Goal: Transaction & Acquisition: Purchase product/service

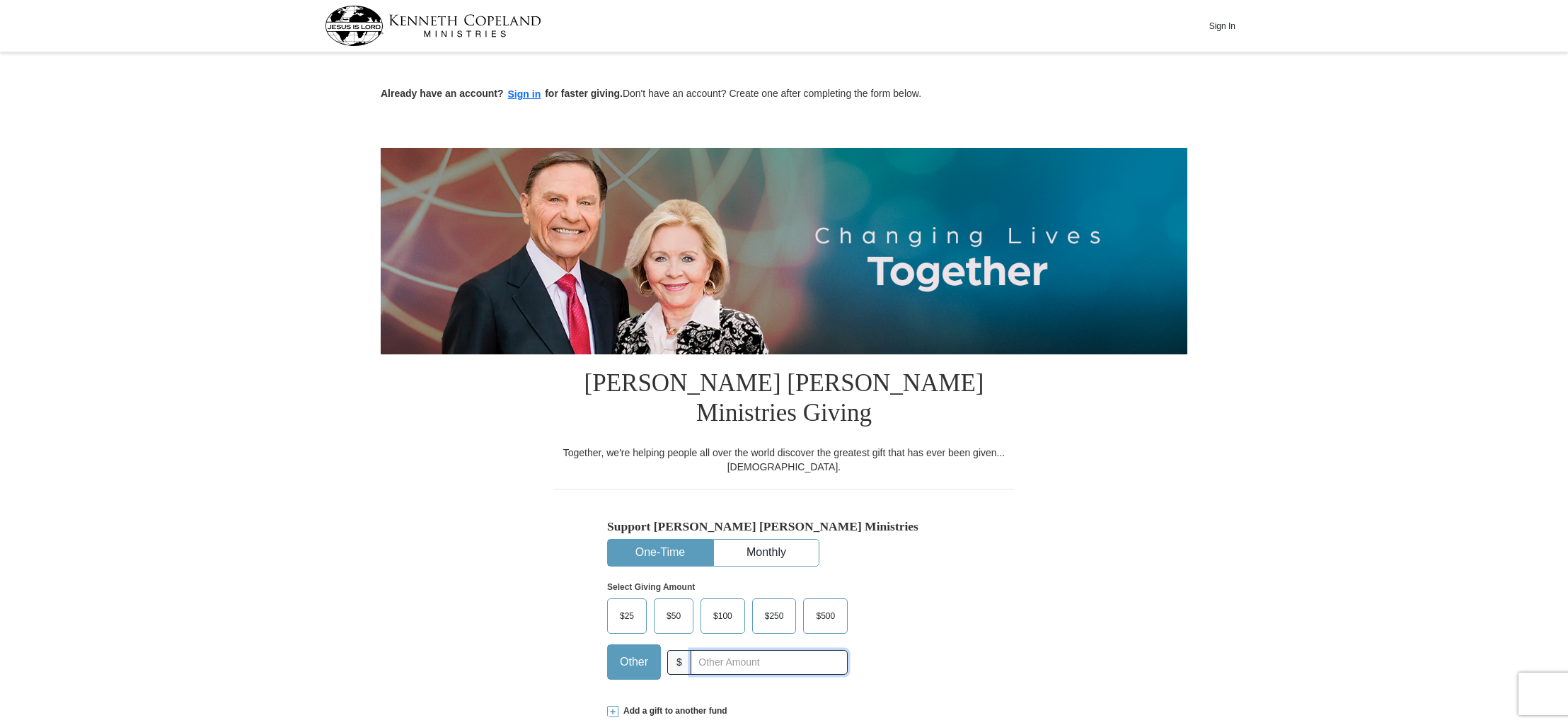
click at [723, 650] on input "text" at bounding box center [768, 662] width 157 height 25
type input "300.00"
click at [948, 566] on div "Select Giving Amount Amount must be a valid number The total gift cannot be les…" at bounding box center [784, 628] width 354 height 124
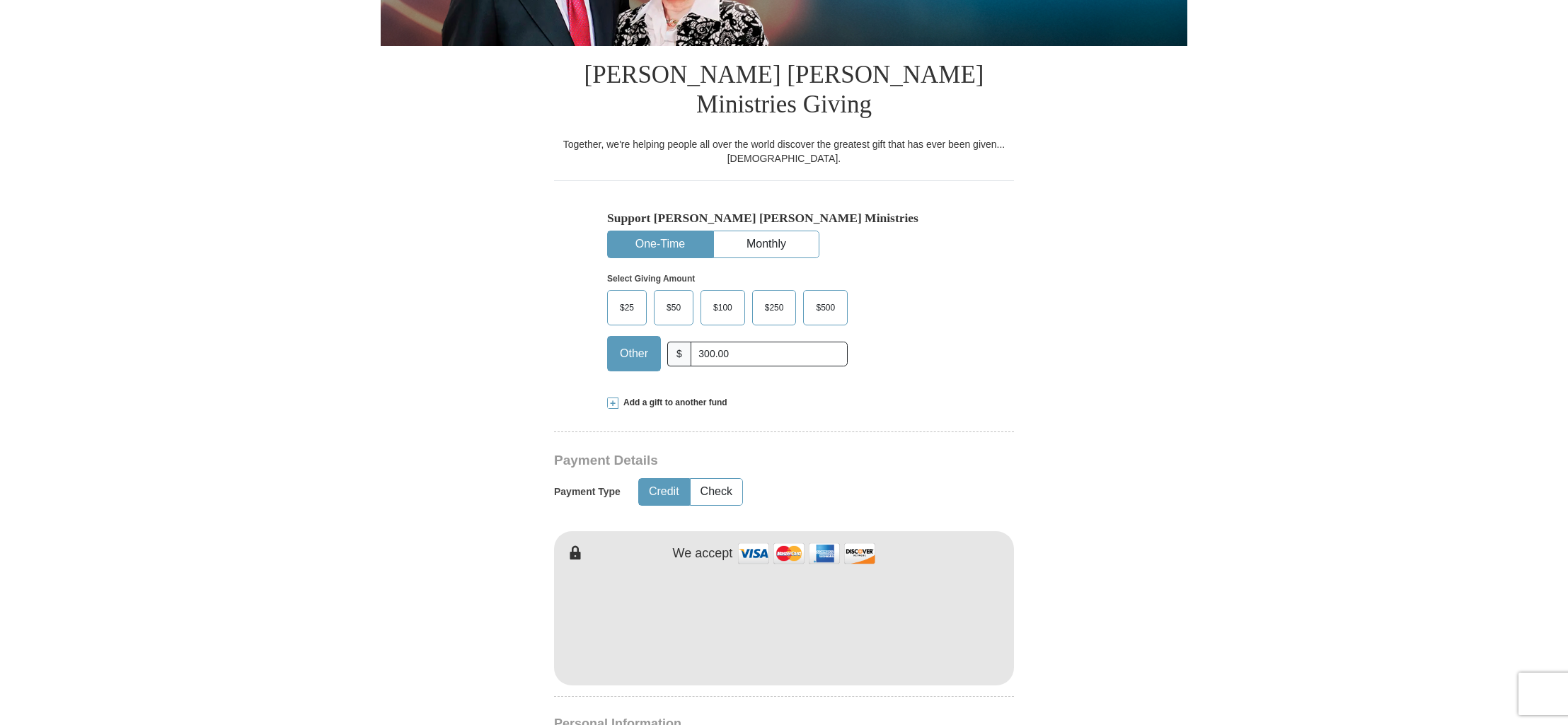
scroll to position [312, 0]
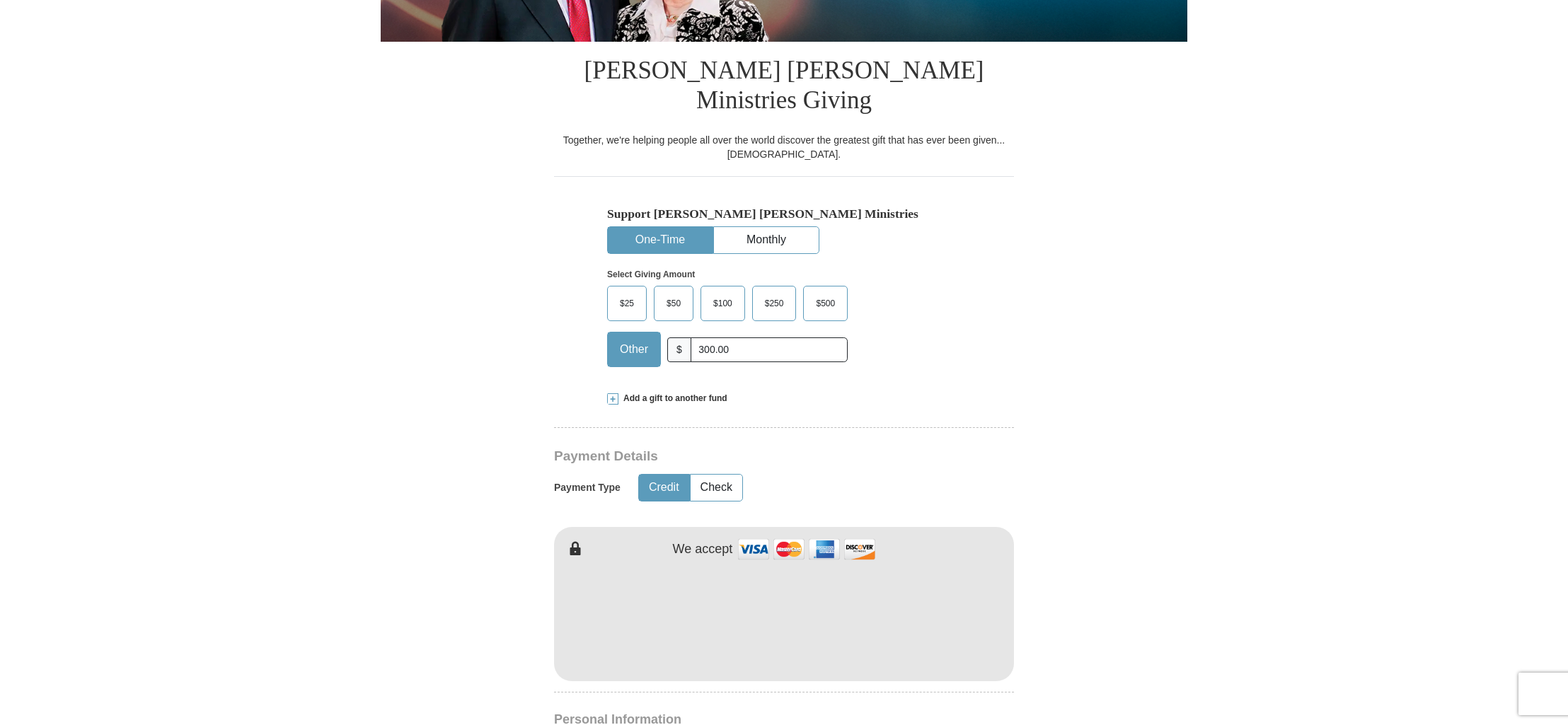
click at [1116, 429] on form "Already have an account? Sign in for faster giving. Don't have an account? Crea…" at bounding box center [784, 631] width 806 height 1774
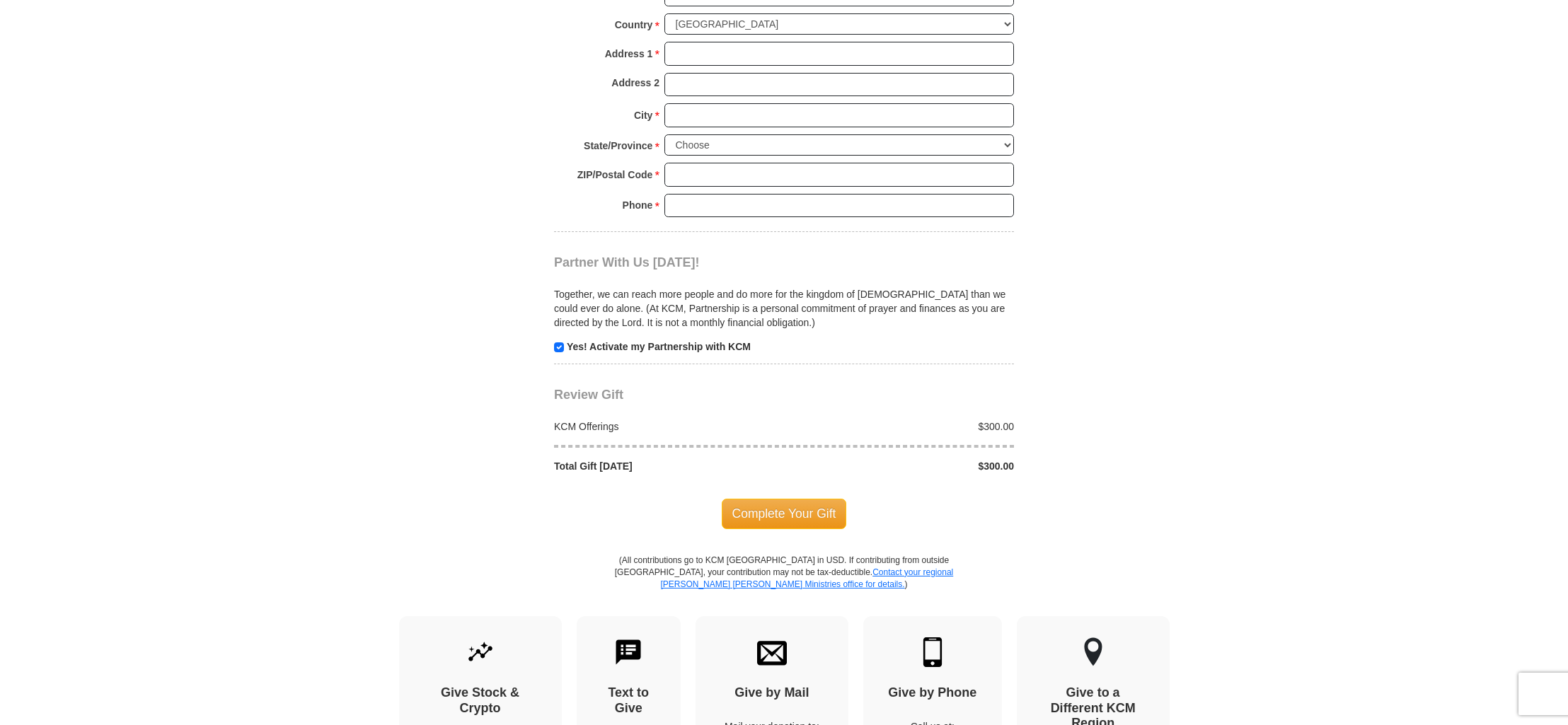
scroll to position [1218, 0]
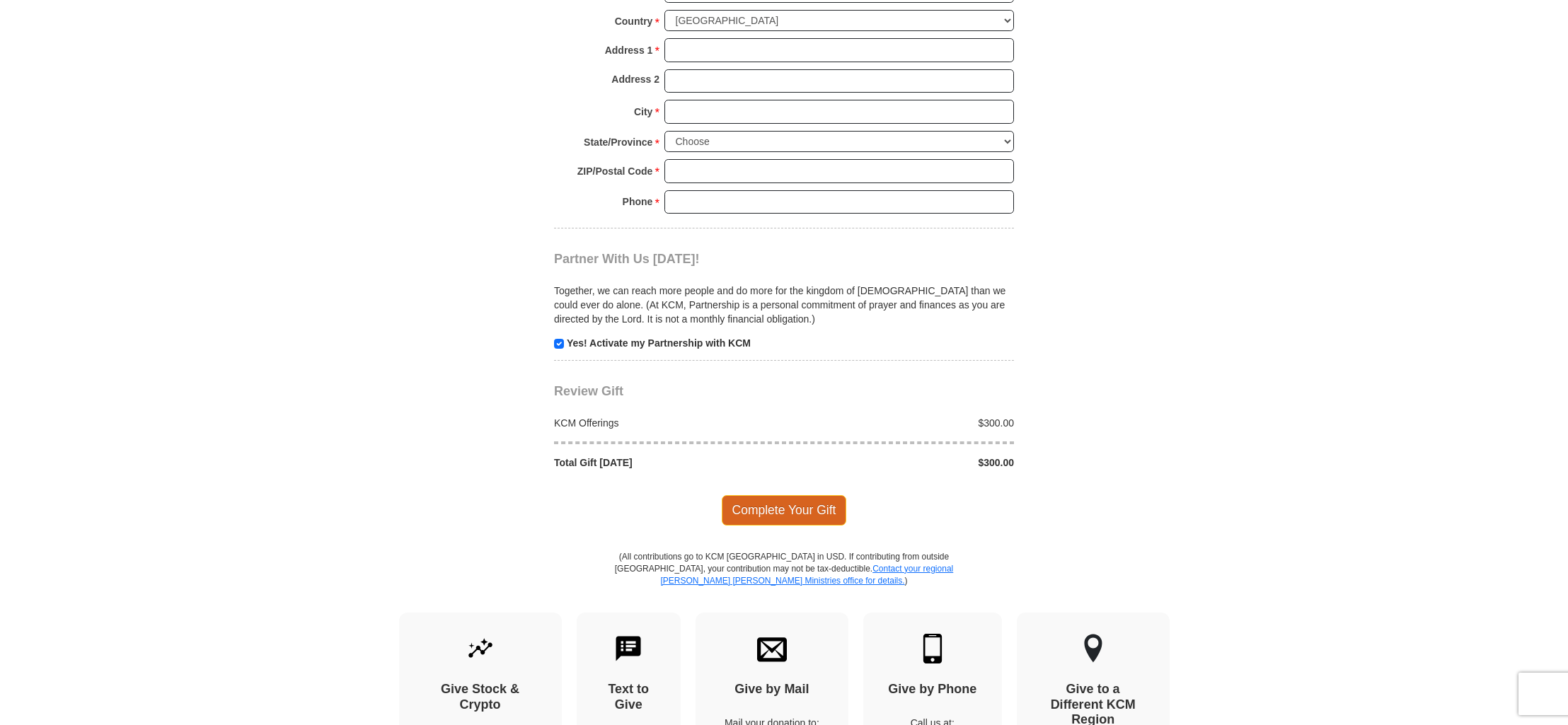
click at [787, 495] on span "Complete Your Gift" at bounding box center [784, 509] width 125 height 30
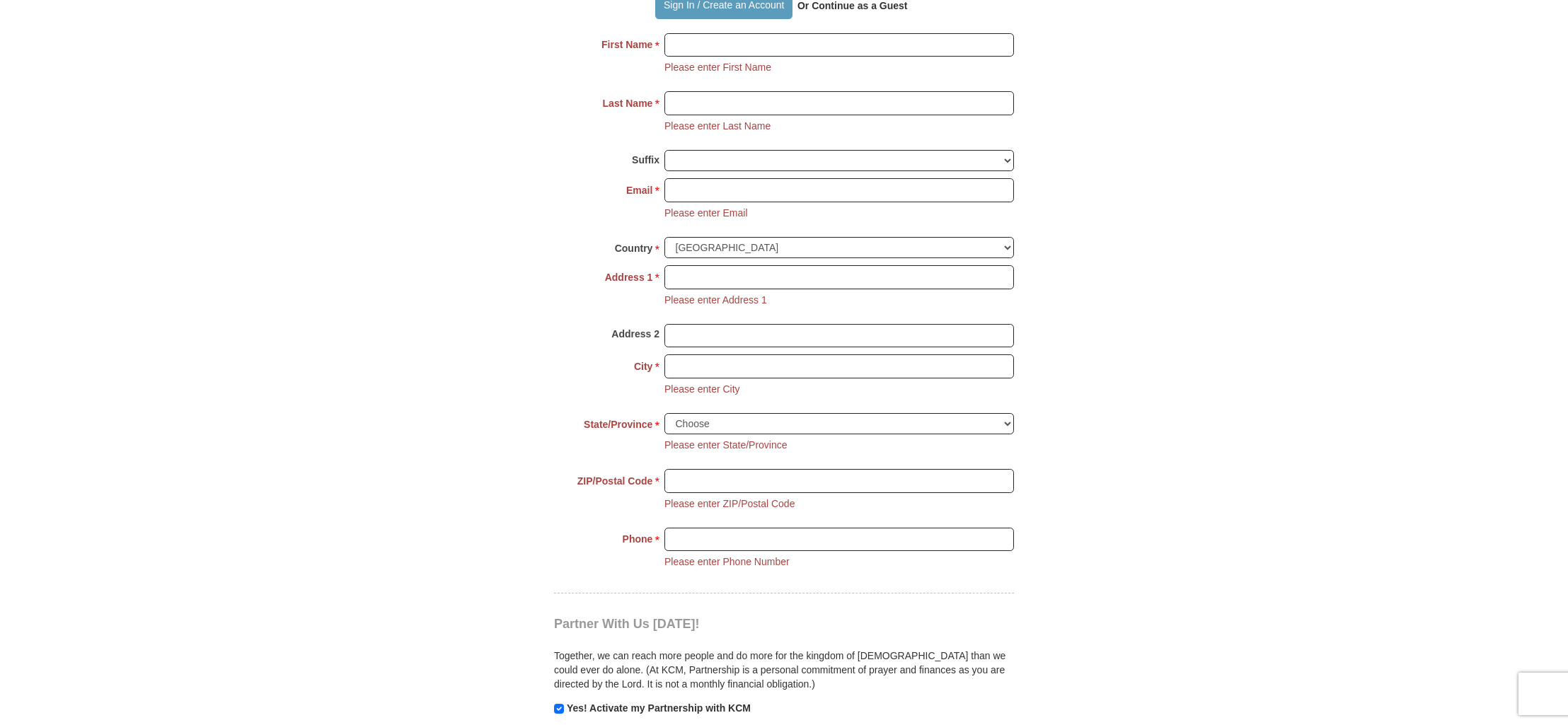
scroll to position [1072, 0]
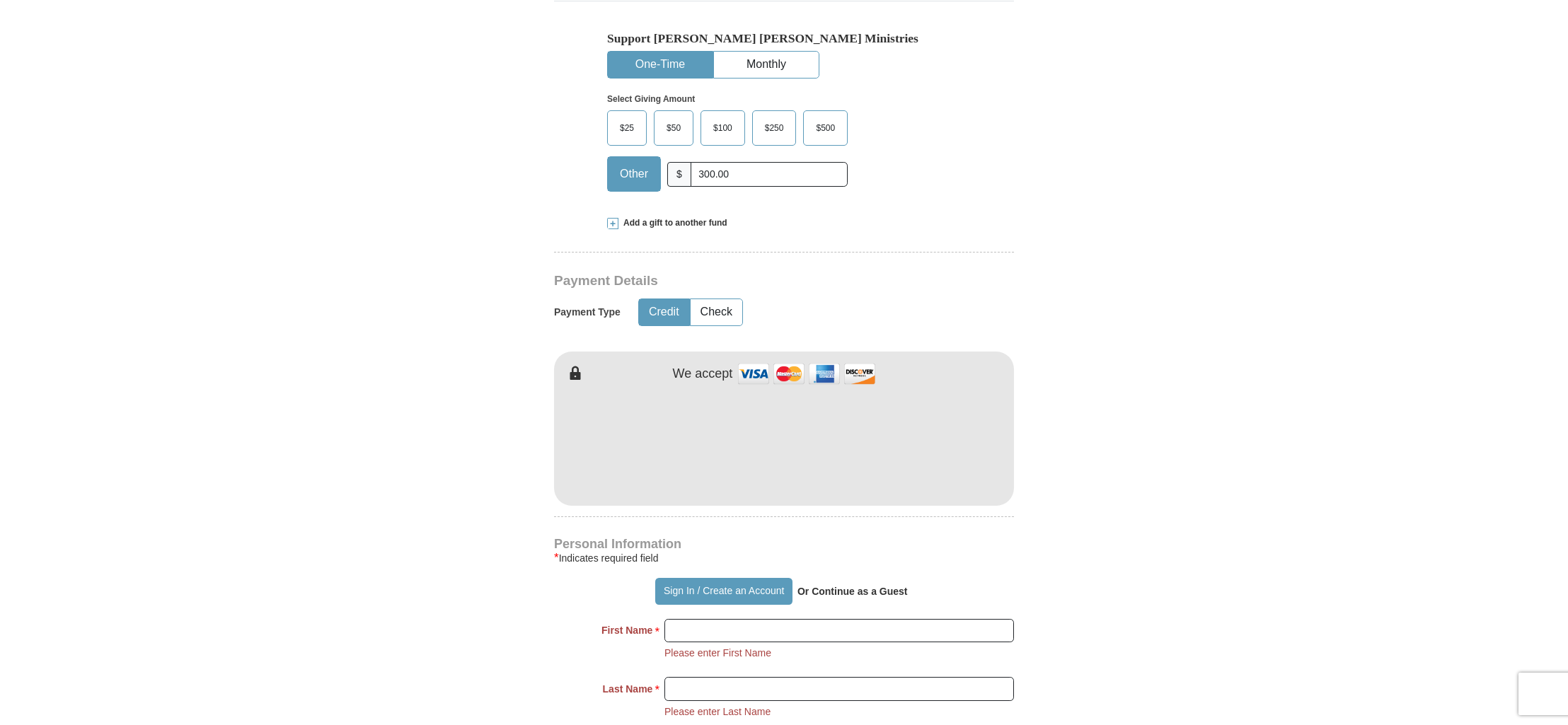
scroll to position [493, 0]
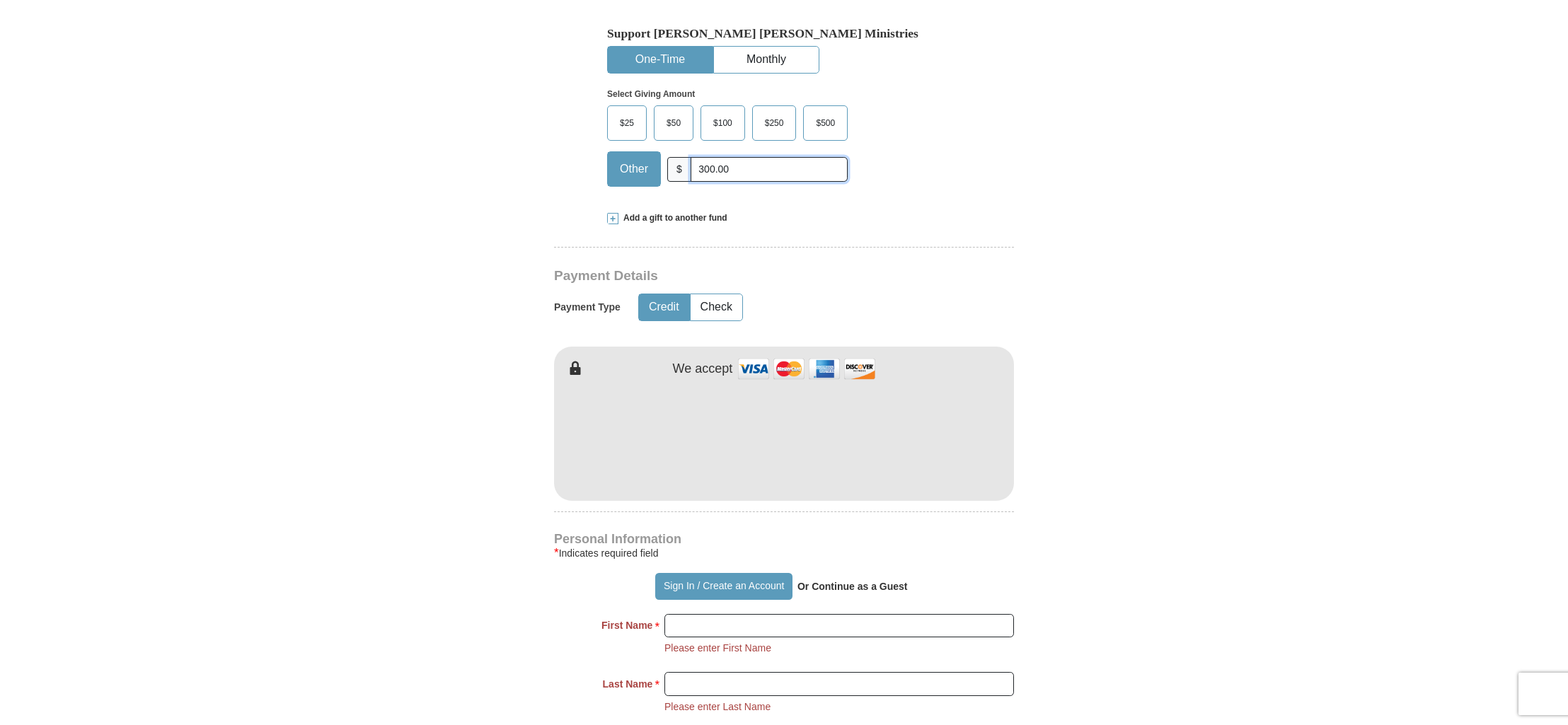
drag, startPoint x: 736, startPoint y: 140, endPoint x: 666, endPoint y: 138, distance: 70.0
click at [666, 151] on div "Other $ 300.00" at bounding box center [727, 169] width 240 height 36
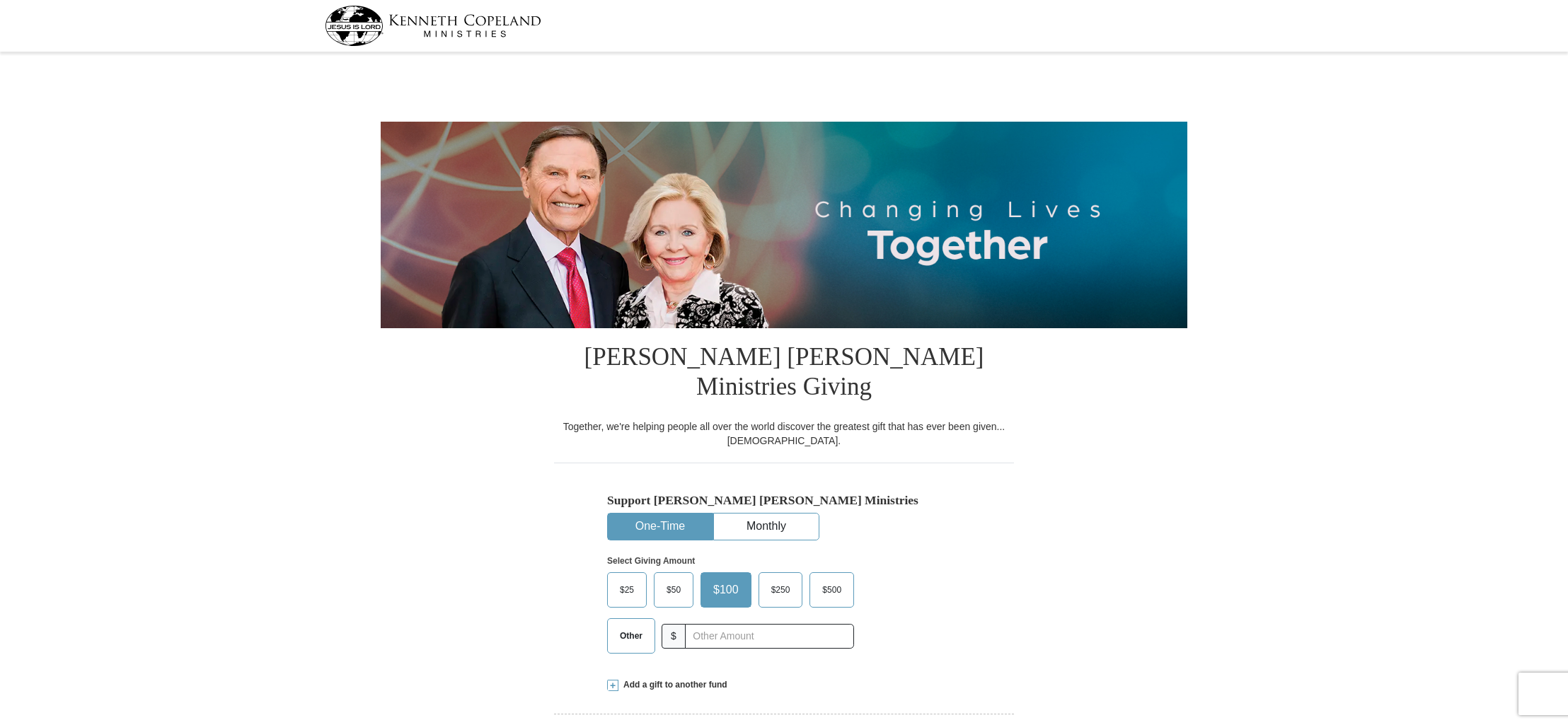
select select "SC"
click at [747, 624] on input "text" at bounding box center [768, 636] width 157 height 25
type input "300"
click at [924, 626] on div "Select Giving Amount Amount must be a valid number The total gift cannot be les…" at bounding box center [784, 603] width 354 height 124
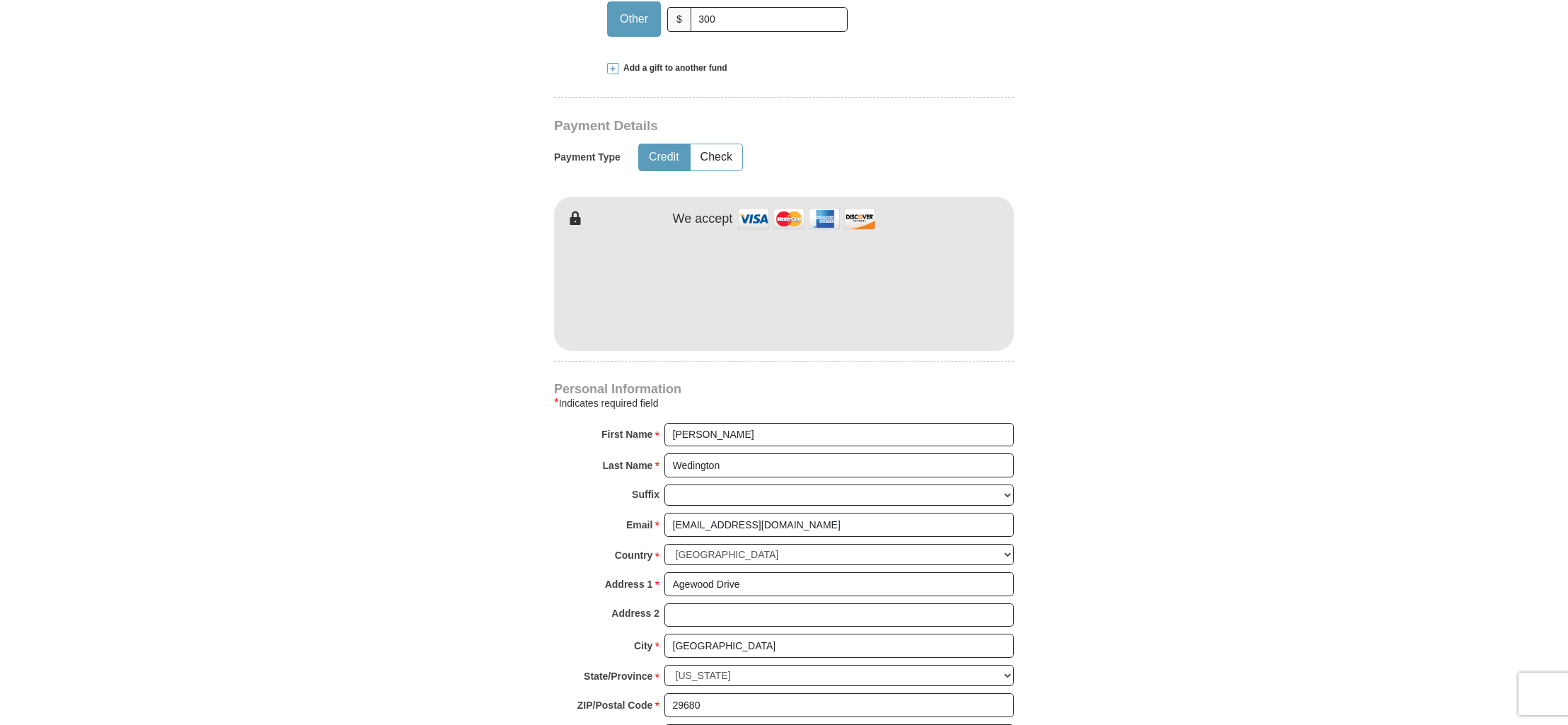
scroll to position [622, 0]
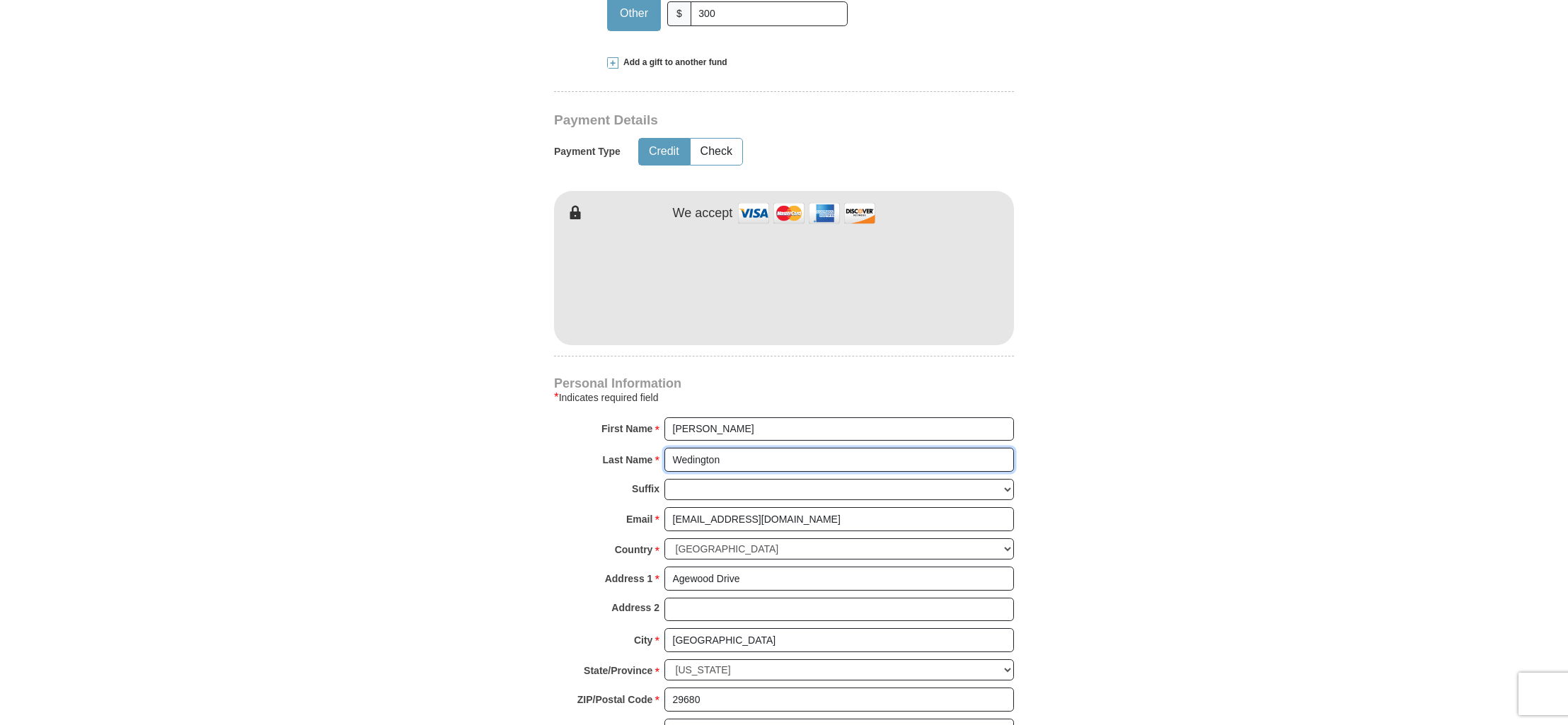
drag, startPoint x: 732, startPoint y: 425, endPoint x: 617, endPoint y: 429, distance: 115.1
click at [617, 447] on div "Last Name * Wedington Please enter Last Name" at bounding box center [784, 463] width 460 height 31
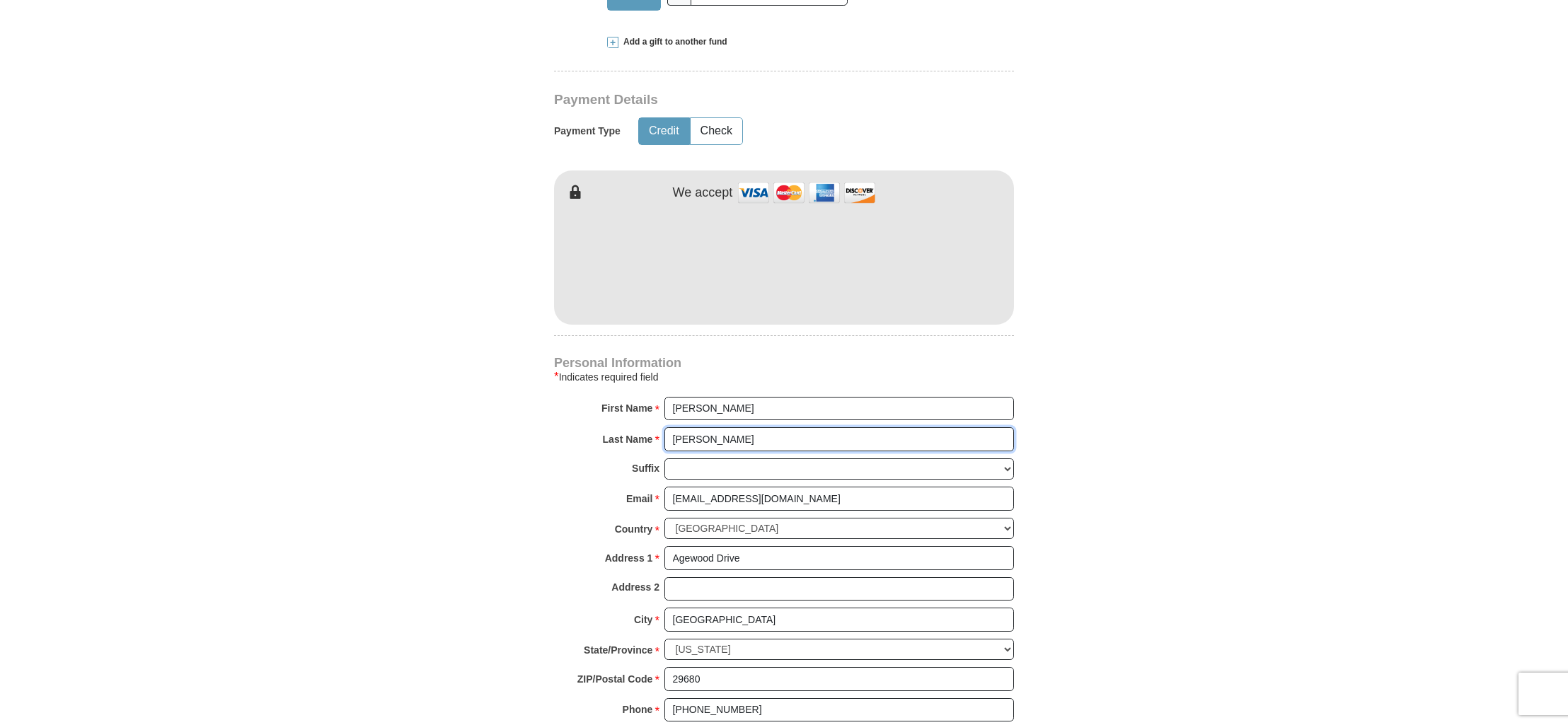
scroll to position [647, 0]
type input "Buckmire"
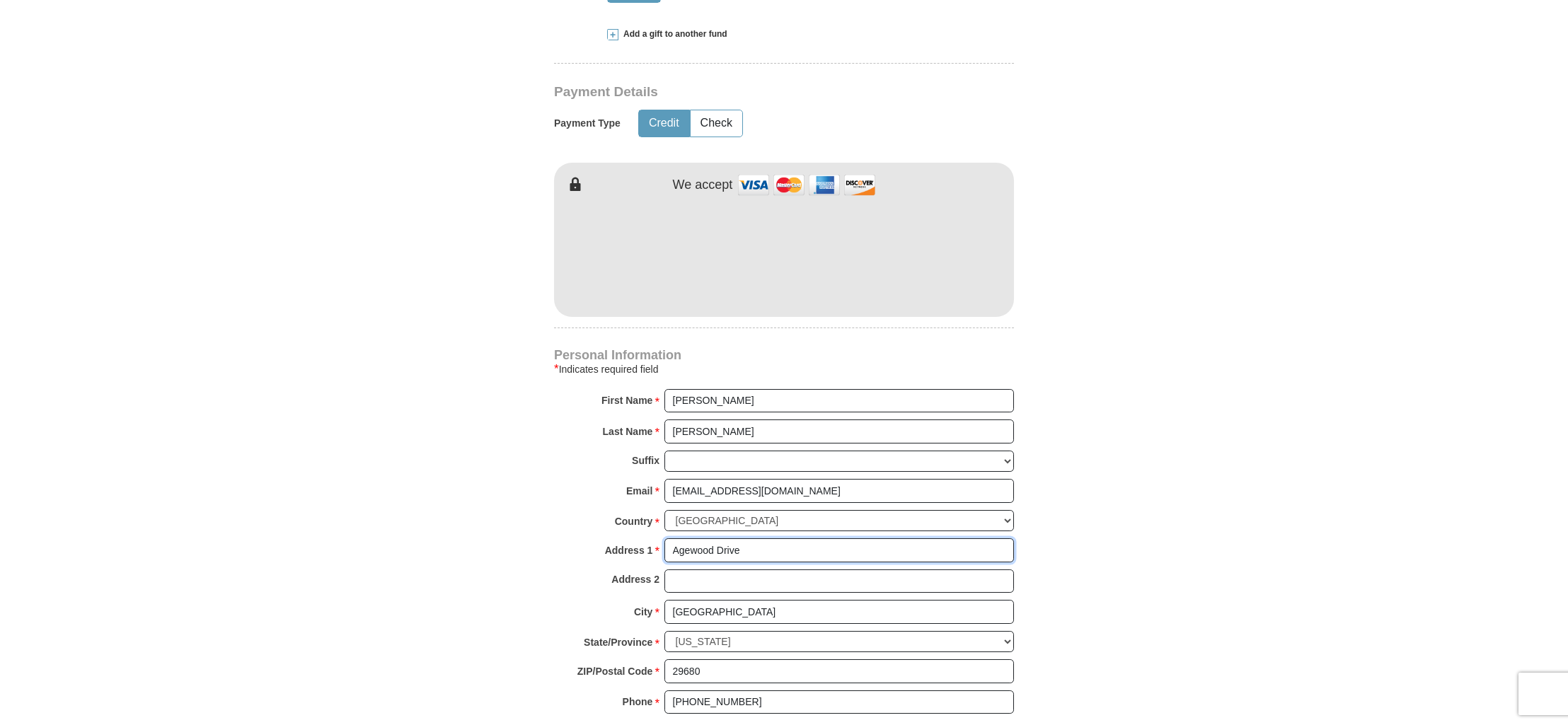
drag, startPoint x: 766, startPoint y: 524, endPoint x: 640, endPoint y: 519, distance: 126.1
click at [639, 538] on div "Address 1 * Agewood Drive Please enter Address 1" at bounding box center [784, 554] width 460 height 31
type input "108 Brookmont Lane"
drag, startPoint x: 787, startPoint y: 587, endPoint x: 627, endPoint y: 584, distance: 160.0
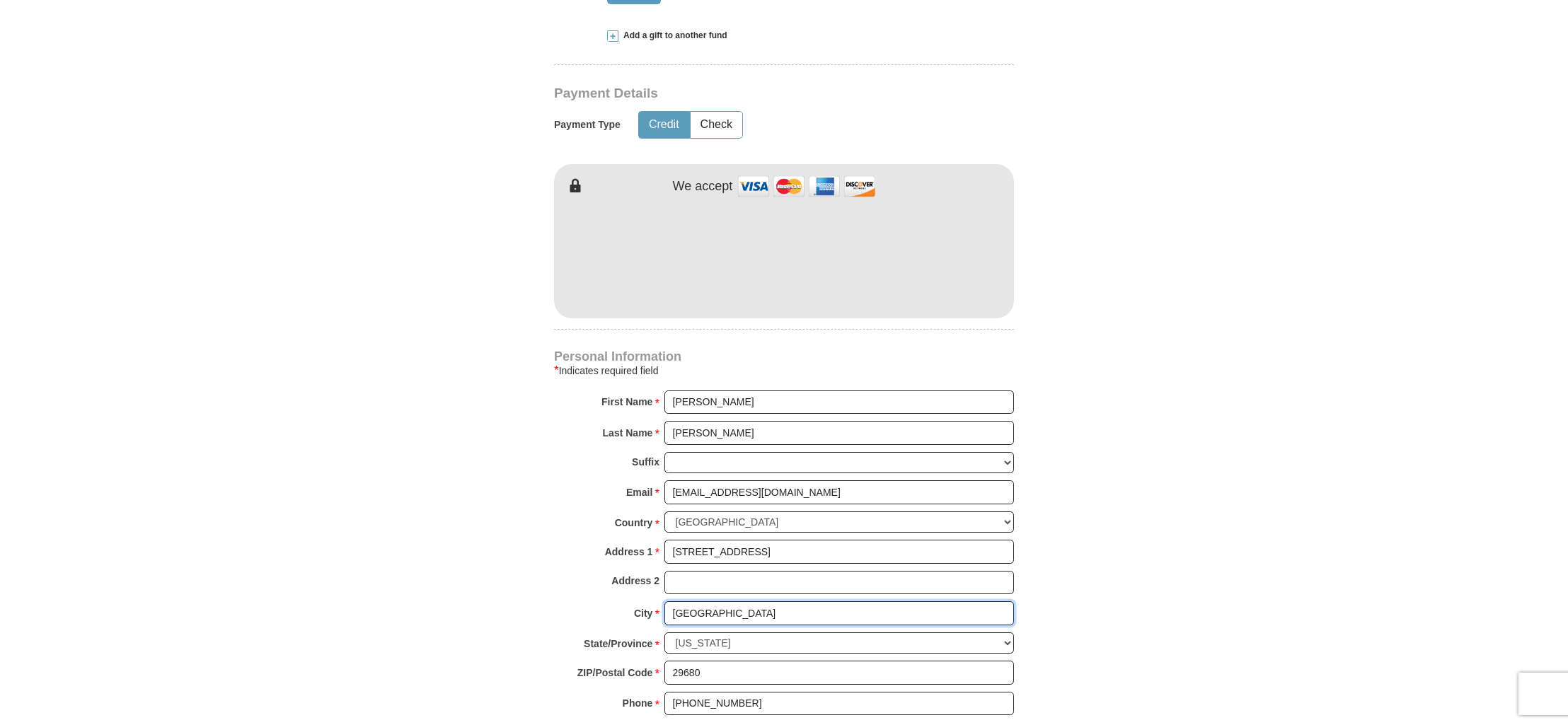
click at [627, 601] on div "City * Simpsonville Please enter City" at bounding box center [784, 616] width 460 height 31
type input "Fountain Inn"
click at [725, 660] on input "29680" at bounding box center [839, 672] width 350 height 24
type input "29644"
click at [744, 570] on input "Address 2" at bounding box center [839, 582] width 350 height 24
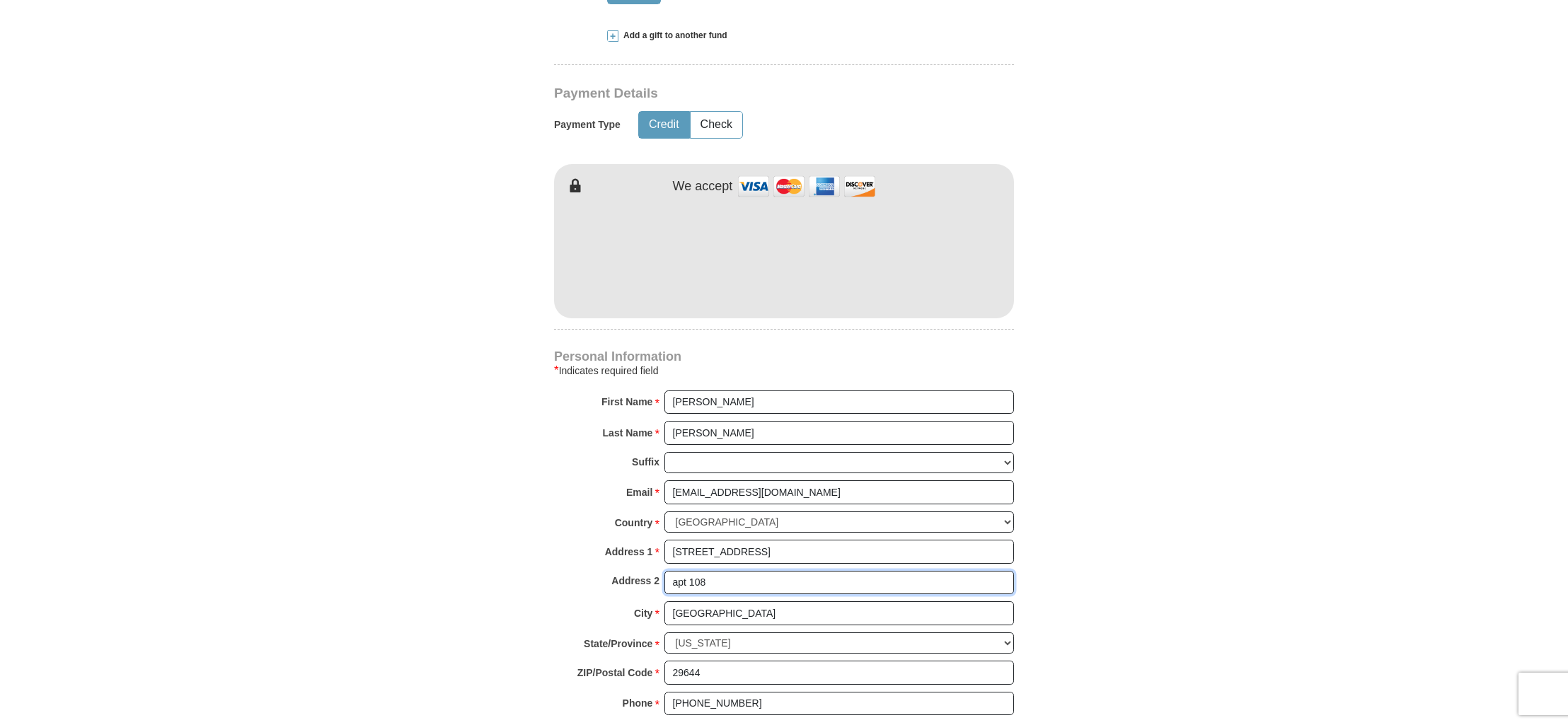
type input "apt 108"
click at [1156, 556] on form "Kenneth Copeland Ministries Giving Together, we're helping people all over the …" at bounding box center [784, 261] width 806 height 1707
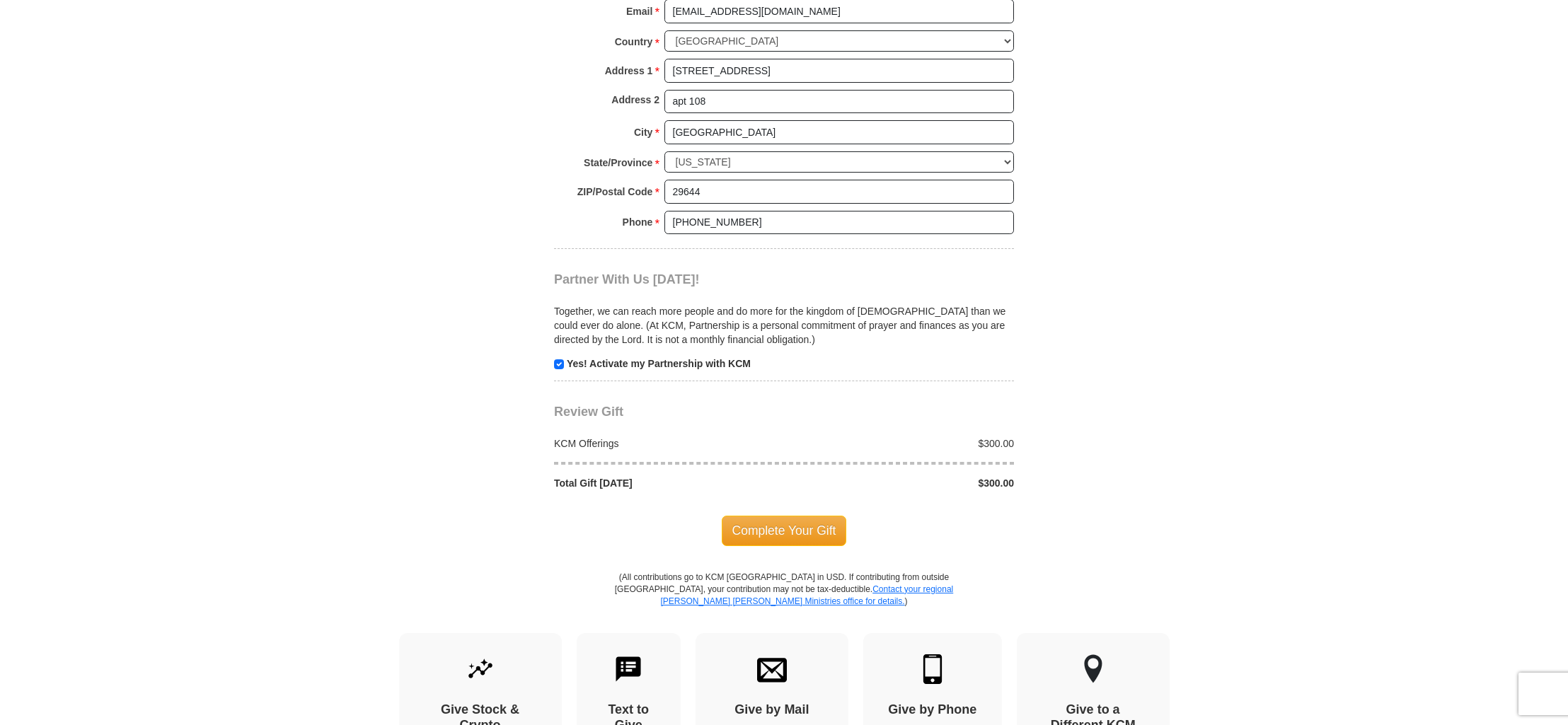
scroll to position [1159, 0]
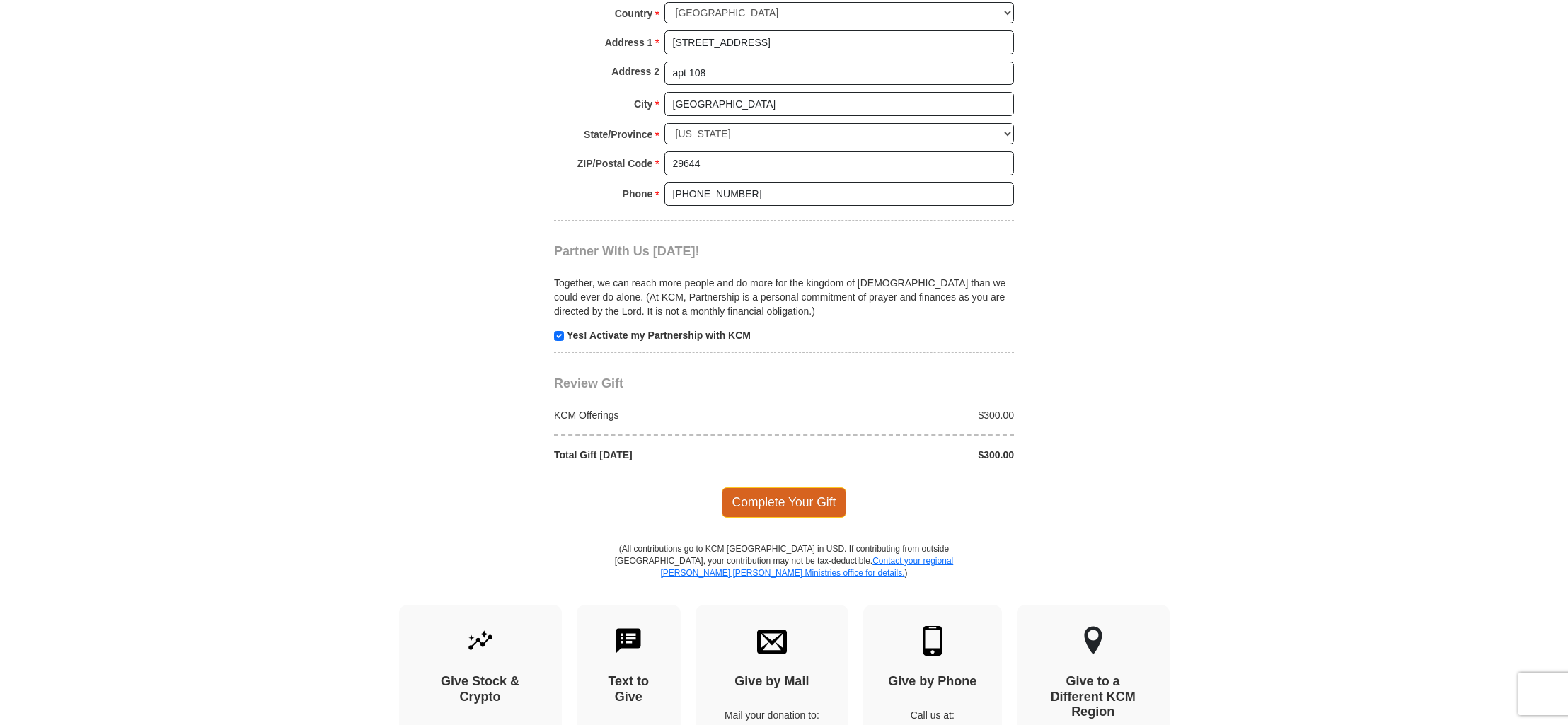
click at [756, 487] on span "Complete Your Gift" at bounding box center [784, 502] width 125 height 30
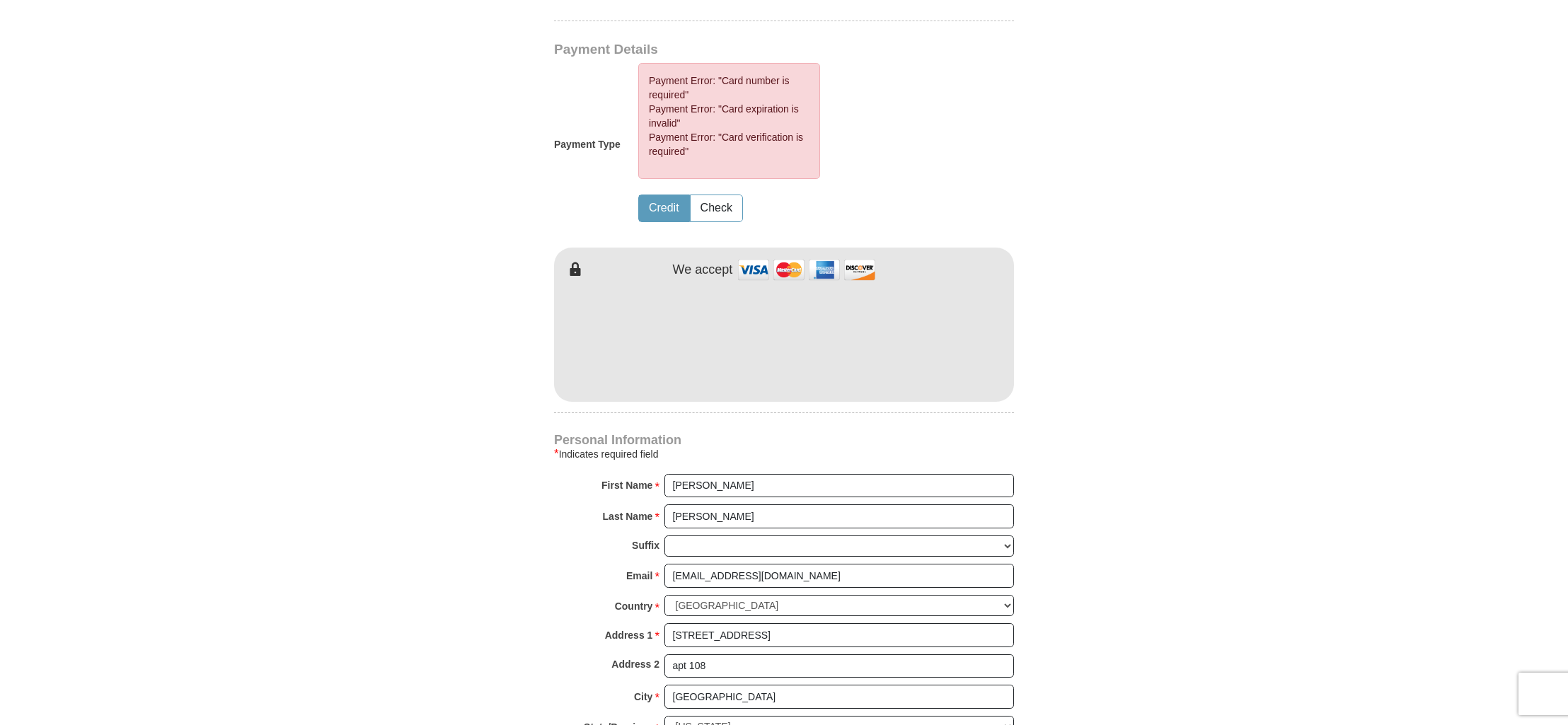
scroll to position [691, 0]
click at [1296, 227] on body "Kenneth Copeland Ministries Giving Together, we're helping people all over the …" at bounding box center [784, 713] width 1568 height 2809
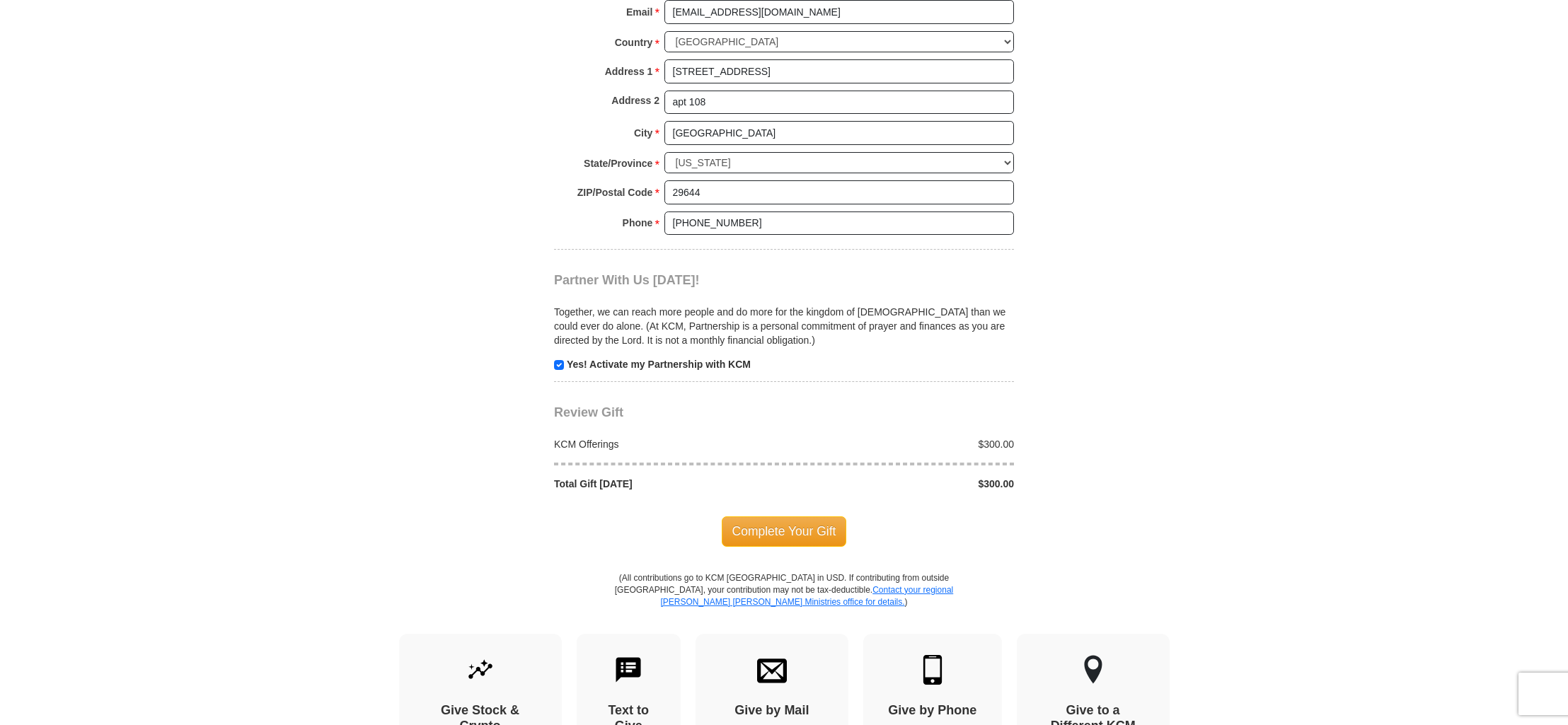
scroll to position [1256, 0]
click at [800, 518] on span "Complete Your Gift" at bounding box center [784, 532] width 125 height 30
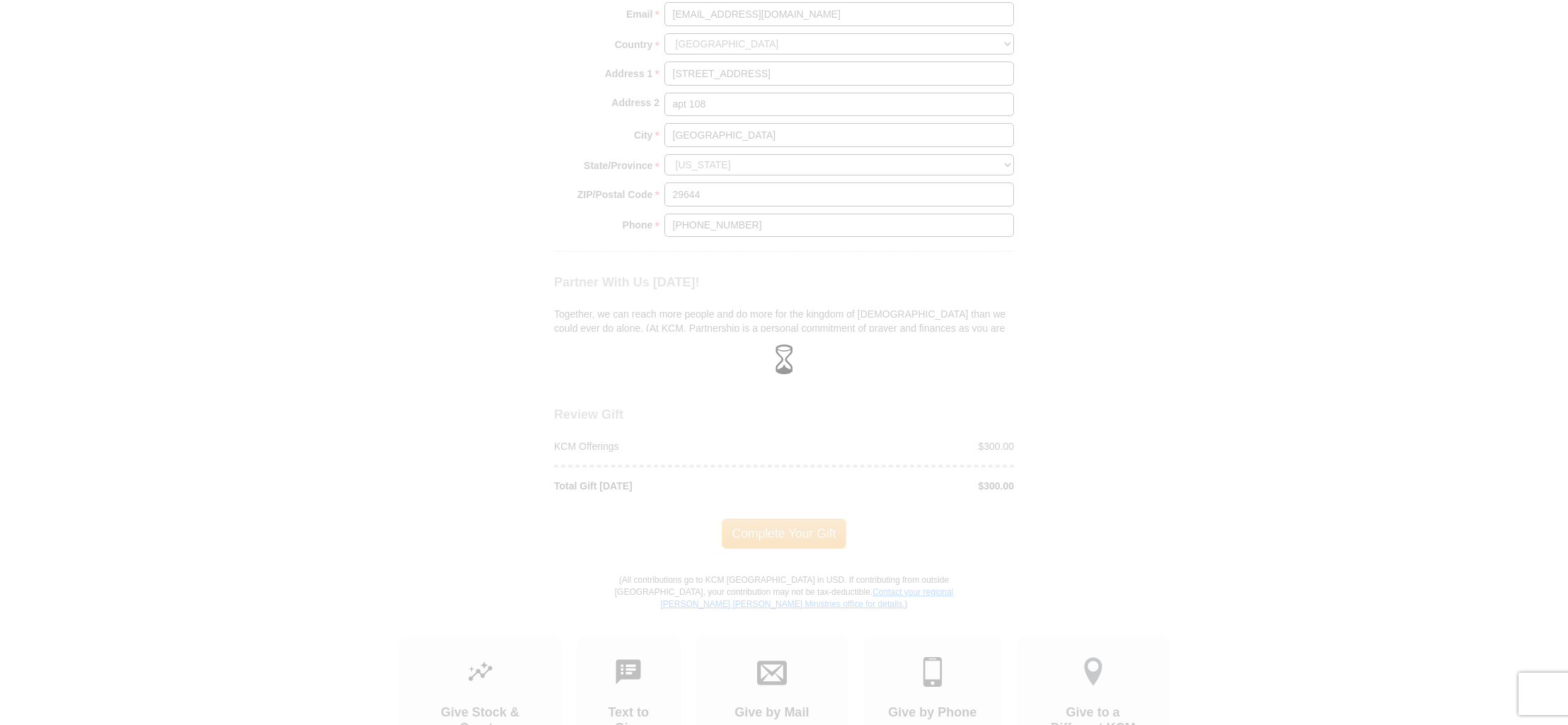
scroll to position [1127, 0]
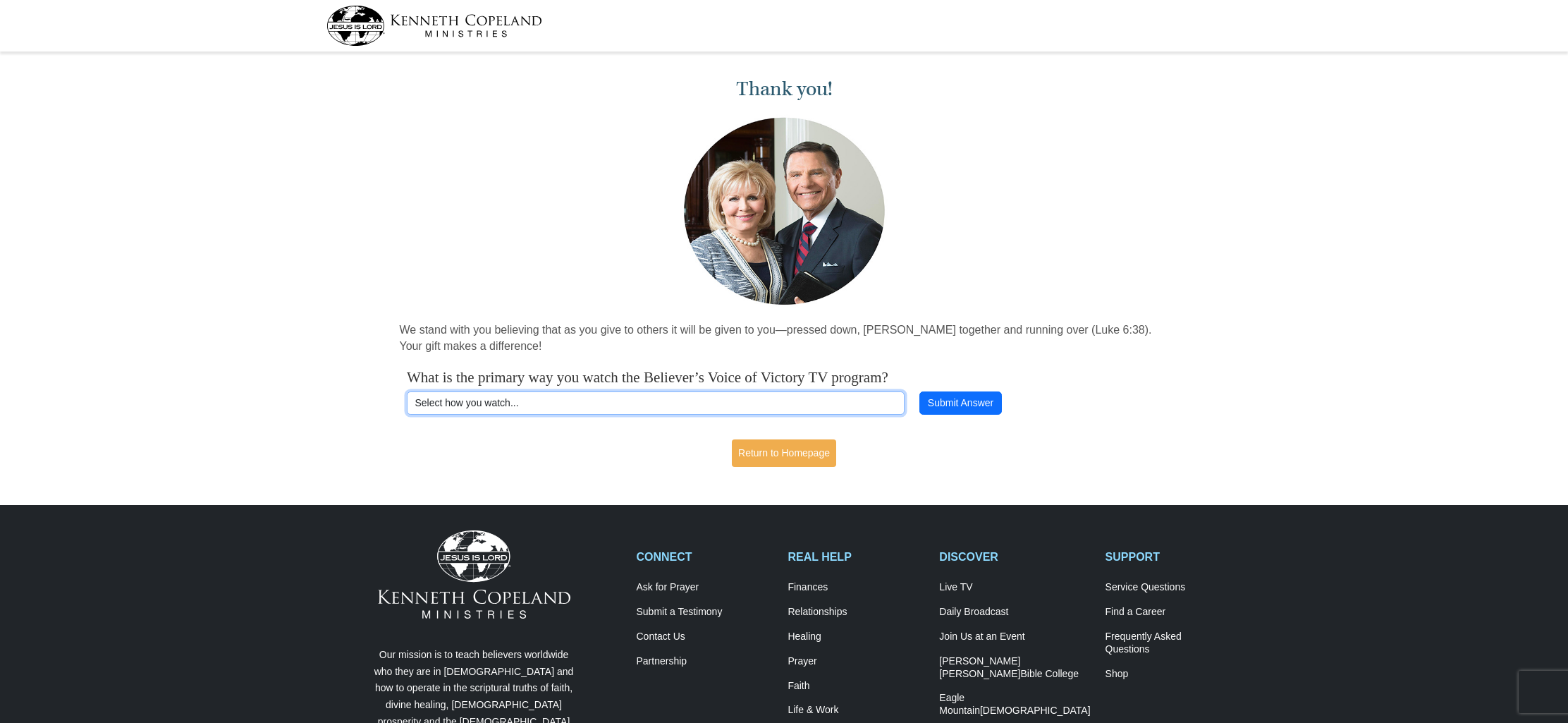
click at [866, 395] on select "Select how you watch... Daystar Morning Daystar Evening KCM.org GoVictory.com V…" at bounding box center [656, 403] width 498 height 24
select select "KCM.ORG"
click at [407, 391] on select "Select how you watch... Daystar Morning Daystar Evening KCM.org GoVictory.com V…" at bounding box center [656, 403] width 498 height 24
click at [963, 398] on button "Submit Answer" at bounding box center [960, 403] width 82 height 24
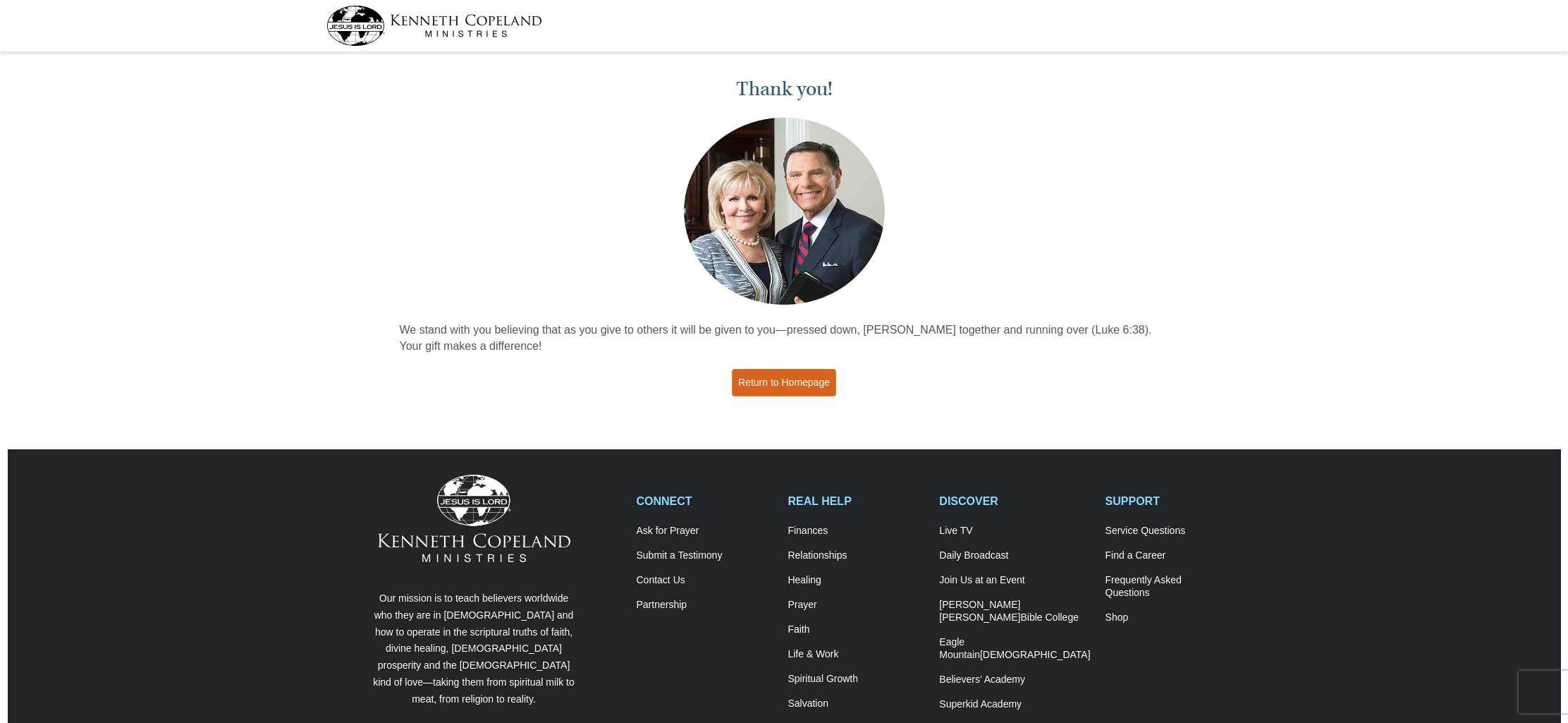
click at [809, 384] on link "Return to Homepage" at bounding box center [784, 383] width 104 height 27
